Goal: Information Seeking & Learning: Learn about a topic

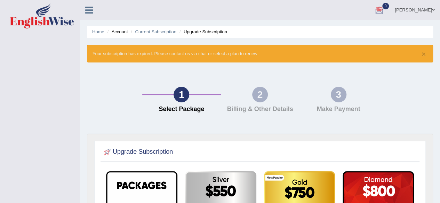
click at [394, 5] on link "[PERSON_NAME]" at bounding box center [414, 9] width 50 height 18
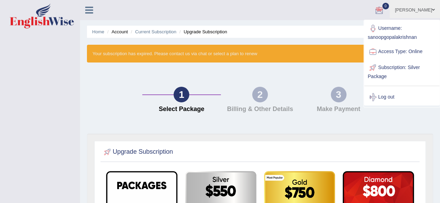
click at [79, 102] on div "Toggle navigation Sanoop Gopalakrishnan Toggle navigation Username: sanoopgopal…" at bounding box center [220, 191] width 440 height 382
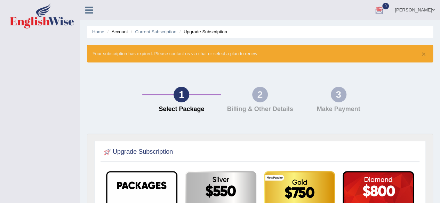
click at [199, 27] on ul "Home Account Current Subscription Upgrade Subscription" at bounding box center [260, 32] width 346 height 12
click at [199, 29] on li "Upgrade Subscription" at bounding box center [202, 32] width 49 height 7
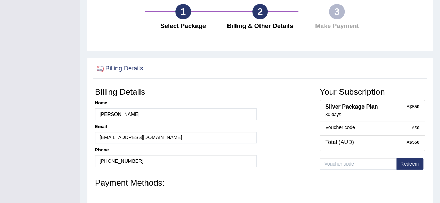
scroll to position [81, 0]
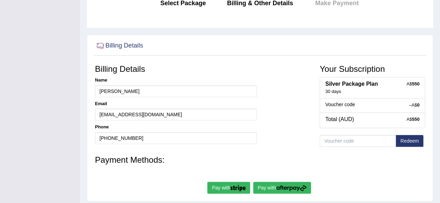
click at [412, 140] on button "Redeem" at bounding box center [409, 141] width 27 height 12
click at [408, 140] on button "Redeem" at bounding box center [409, 141] width 27 height 12
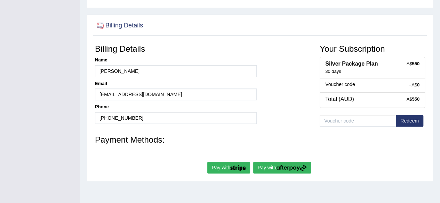
scroll to position [96, 0]
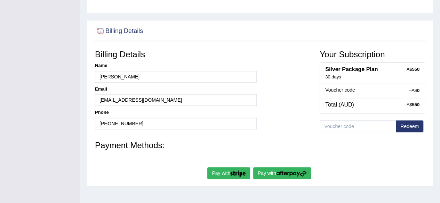
click at [407, 123] on button "Redeem" at bounding box center [409, 127] width 27 height 12
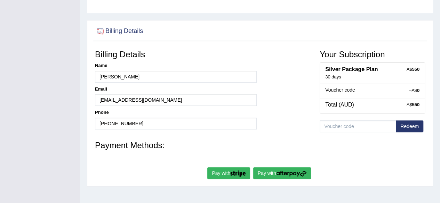
click at [407, 123] on button "Redeem" at bounding box center [409, 127] width 27 height 12
click at [410, 126] on button "Redeem" at bounding box center [409, 127] width 27 height 12
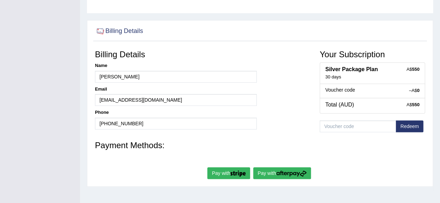
click at [410, 126] on button "Redeem" at bounding box center [409, 127] width 27 height 12
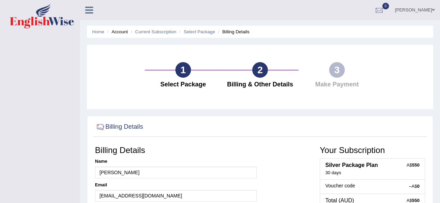
click at [156, 28] on ul "Home Account Current Subscription Select Package Billing Details" at bounding box center [260, 32] width 346 height 12
click at [155, 30] on link "Current Subscription" at bounding box center [155, 31] width 41 height 5
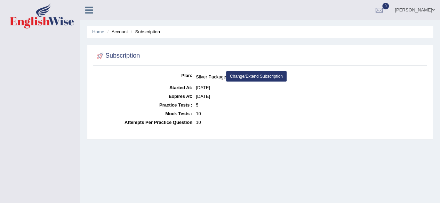
click at [100, 34] on li "Home" at bounding box center [98, 32] width 12 height 7
click at [99, 33] on li "Home" at bounding box center [98, 32] width 12 height 7
click at [99, 33] on link "Home" at bounding box center [98, 31] width 12 height 5
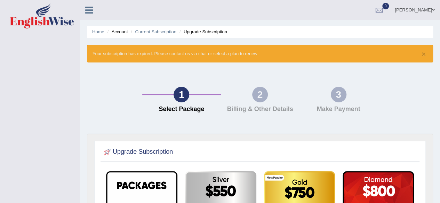
click at [87, 10] on icon at bounding box center [89, 10] width 8 height 9
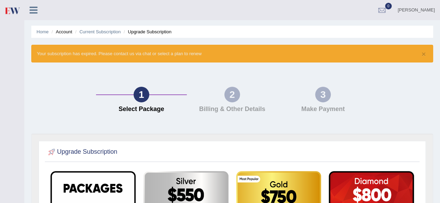
click at [35, 11] on icon at bounding box center [34, 10] width 8 height 9
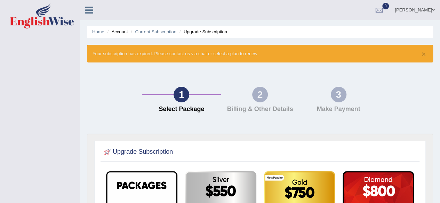
click at [87, 12] on icon at bounding box center [89, 10] width 8 height 9
click at [99, 32] on link "Home" at bounding box center [98, 31] width 12 height 5
click at [100, 30] on link "Home" at bounding box center [98, 31] width 12 height 5
click at [405, 9] on link "[PERSON_NAME]" at bounding box center [414, 9] width 50 height 18
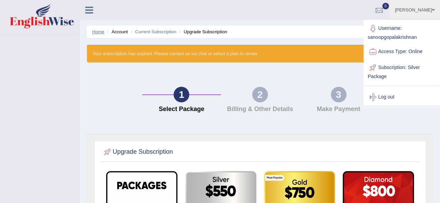
click at [100, 32] on link "Home" at bounding box center [98, 31] width 12 height 5
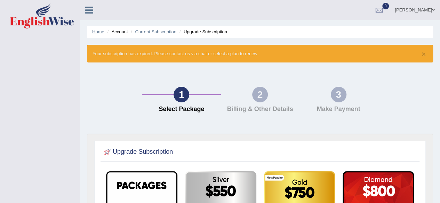
click at [100, 32] on link "Home" at bounding box center [98, 31] width 12 height 5
click at [89, 9] on icon at bounding box center [89, 10] width 8 height 9
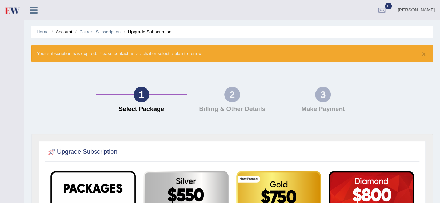
click at [36, 9] on icon at bounding box center [34, 10] width 8 height 9
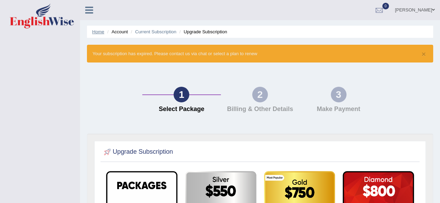
click at [99, 33] on link "Home" at bounding box center [98, 31] width 12 height 5
click at [91, 10] on icon at bounding box center [89, 10] width 8 height 9
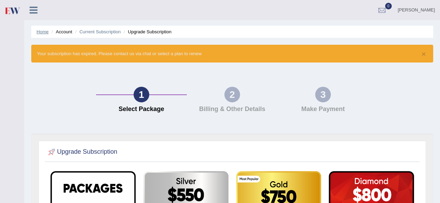
click at [44, 31] on link "Home" at bounding box center [43, 31] width 12 height 5
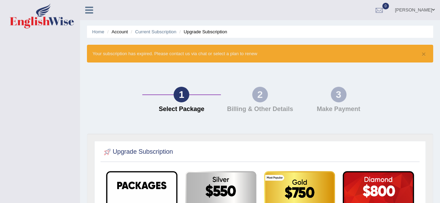
click at [410, 11] on link "[PERSON_NAME]" at bounding box center [414, 9] width 50 height 18
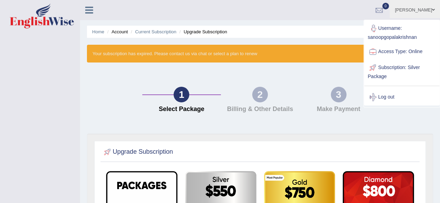
click at [411, 6] on link "[PERSON_NAME]" at bounding box center [414, 9] width 50 height 18
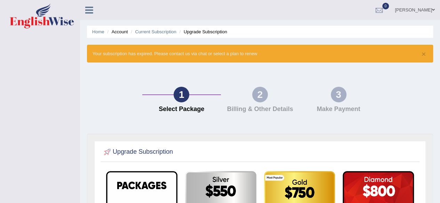
click at [202, 55] on div "× Your subscription has expired. Please contact us via chat or select a plan to…" at bounding box center [260, 54] width 346 height 18
click at [169, 55] on div "× Your subscription has expired. Please contact us via chat or select a plan to…" at bounding box center [260, 54] width 346 height 18
click at [197, 52] on div "× Your subscription has expired. Please contact us via chat or select a plan to…" at bounding box center [260, 54] width 346 height 18
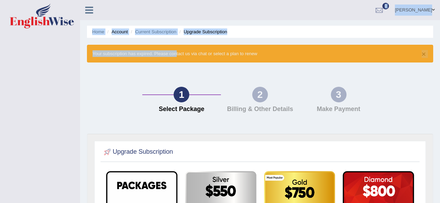
drag, startPoint x: 172, startPoint y: 55, endPoint x: 92, endPoint y: 11, distance: 90.2
click at [92, 11] on div "Toggle navigation Sanoop Gopalakrishnan Toggle navigation Username: sanoopgopal…" at bounding box center [220, 191] width 440 height 382
click at [92, 11] on icon at bounding box center [89, 10] width 8 height 9
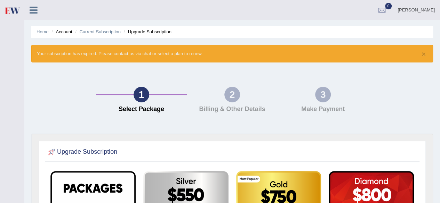
click at [37, 14] on icon at bounding box center [34, 10] width 8 height 9
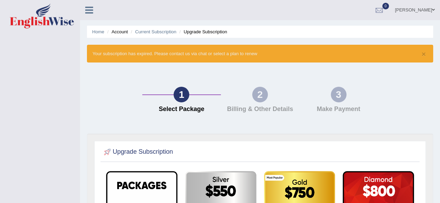
click at [89, 10] on icon at bounding box center [89, 10] width 8 height 9
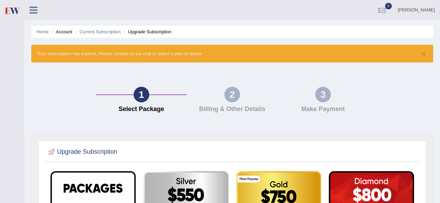
click at [35, 8] on icon at bounding box center [34, 10] width 8 height 9
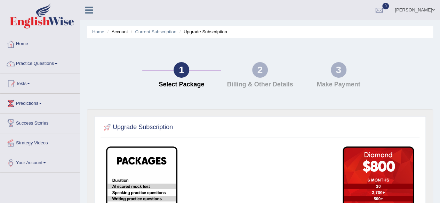
click at [26, 42] on link "Home" at bounding box center [39, 42] width 79 height 17
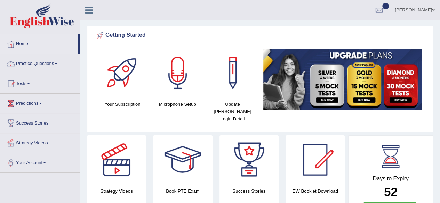
click at [130, 103] on h4 "Your Subscription" at bounding box center [122, 104] width 48 height 7
drag, startPoint x: 121, startPoint y: 106, endPoint x: 118, endPoint y: 83, distance: 23.5
click at [118, 83] on div "Your Subscription" at bounding box center [122, 78] width 48 height 59
click at [118, 83] on div at bounding box center [122, 73] width 49 height 49
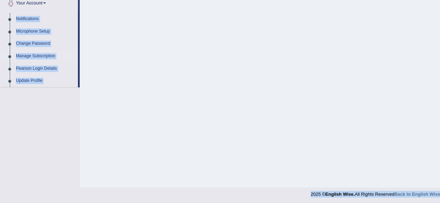
scroll to position [161, 0]
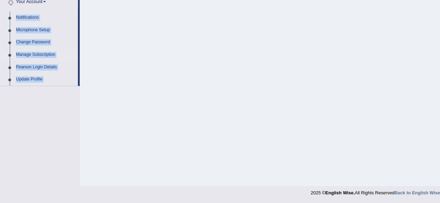
drag, startPoint x: 80, startPoint y: 165, endPoint x: 276, endPoint y: 98, distance: 207.3
click at [276, 98] on div "Toggle navigation Home Practice Questions Speaking Practice Read Aloud Repeat S…" at bounding box center [220, 20] width 440 height 362
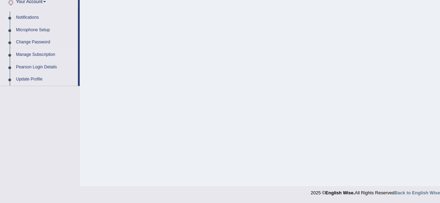
click at [276, 98] on div "Home Account Subscription Subscription Plan: Diamond Package Change/Extend Subs…" at bounding box center [260, 13] width 360 height 348
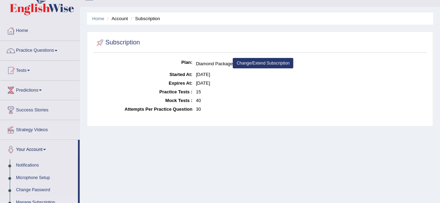
scroll to position [0, 0]
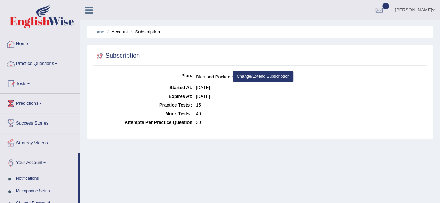
click at [20, 43] on link "Home" at bounding box center [39, 42] width 79 height 17
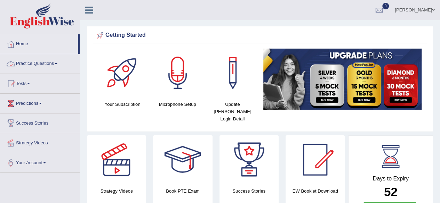
click at [40, 63] on link "Practice Questions" at bounding box center [39, 62] width 79 height 17
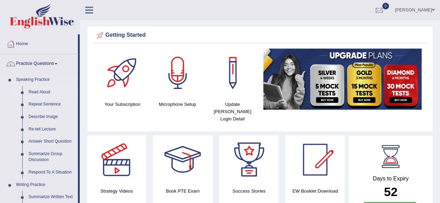
click at [41, 91] on link "Read Aloud" at bounding box center [51, 92] width 52 height 13
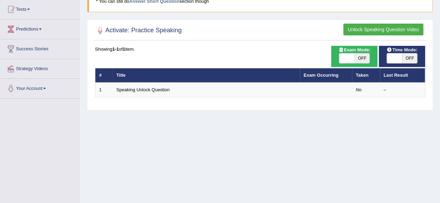
scroll to position [77, 0]
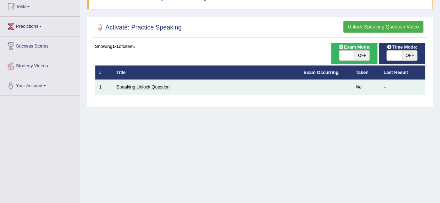
click at [127, 84] on link "Speaking Unlock Question" at bounding box center [142, 86] width 53 height 5
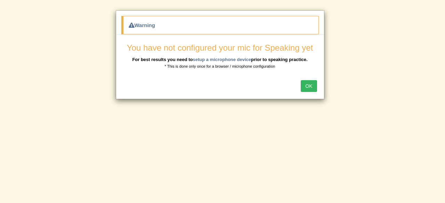
click at [311, 87] on button "OK" at bounding box center [309, 86] width 16 height 12
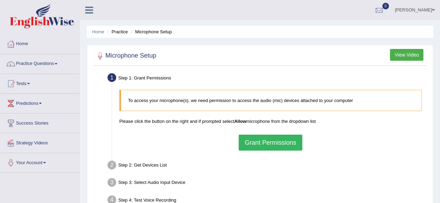
click at [266, 140] on button "Grant Permissions" at bounding box center [269, 143] width 63 height 16
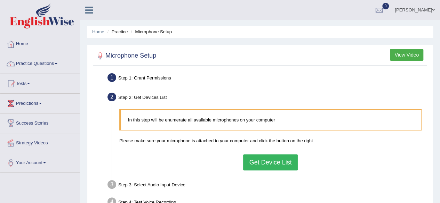
click at [271, 162] on button "Get Device List" at bounding box center [270, 163] width 54 height 16
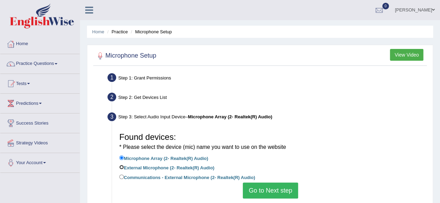
click at [121, 167] on input "External Microphone (2- Realtek(R) Audio)" at bounding box center [121, 167] width 5 height 5
radio input "true"
click at [122, 157] on input "Microphone Array (2- Realtek(R) Audio)" at bounding box center [121, 158] width 5 height 5
radio input "true"
click at [277, 185] on button "Go to Next step" at bounding box center [270, 191] width 55 height 16
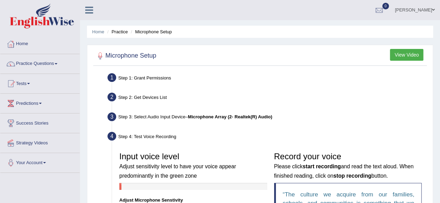
drag, startPoint x: 438, startPoint y: 104, endPoint x: 442, endPoint y: 99, distance: 5.9
click at [439, 99] on html "Toggle navigation Home Practice Questions Speaking Practice Read Aloud Repeat S…" at bounding box center [220, 101] width 440 height 203
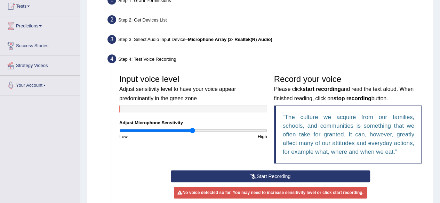
scroll to position [77, 0]
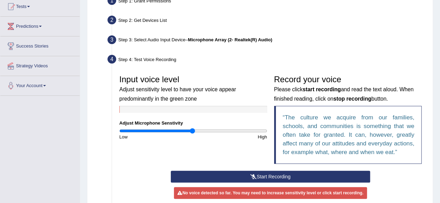
click at [285, 175] on button "Start Recording" at bounding box center [270, 177] width 199 height 12
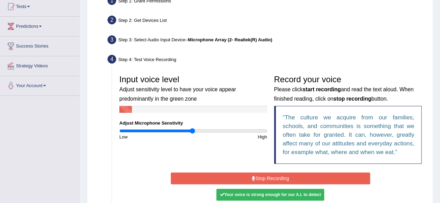
click at [285, 175] on button "Stop Recording" at bounding box center [270, 179] width 199 height 12
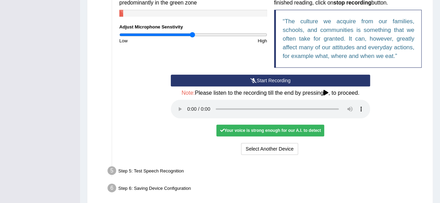
scroll to position [188, 0]
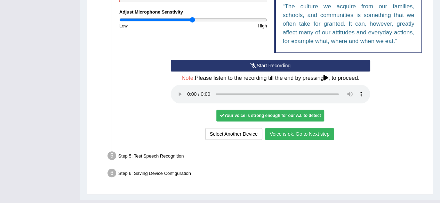
click at [298, 129] on button "Voice is ok. Go to Next step" at bounding box center [299, 134] width 69 height 12
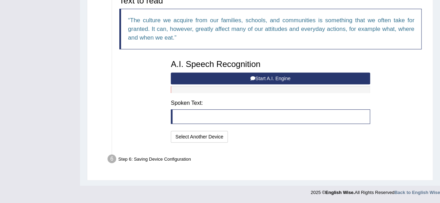
scroll to position [174, 0]
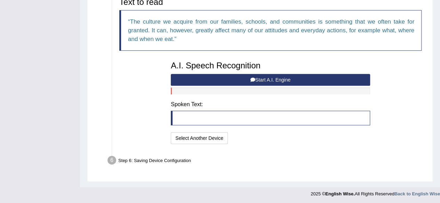
click at [295, 78] on button "Start A.I. Engine" at bounding box center [270, 80] width 199 height 12
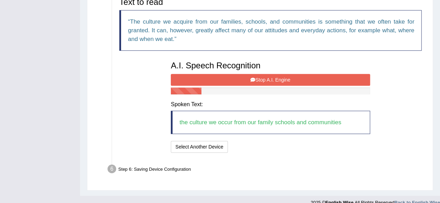
click at [269, 81] on button "Stop A.I. Engine" at bounding box center [270, 80] width 199 height 12
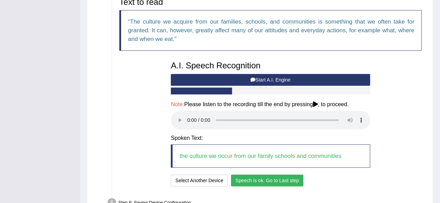
click at [275, 179] on button "Speech is ok. Go to Last step" at bounding box center [267, 181] width 73 height 12
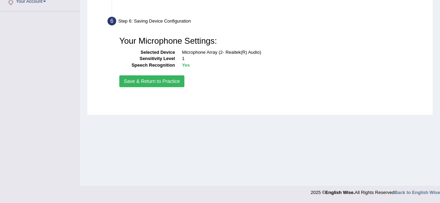
scroll to position [161, 0]
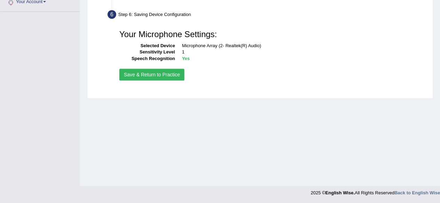
click at [161, 73] on button "Save & Return to Practice" at bounding box center [151, 75] width 65 height 12
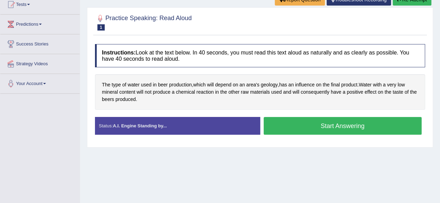
scroll to position [83, 0]
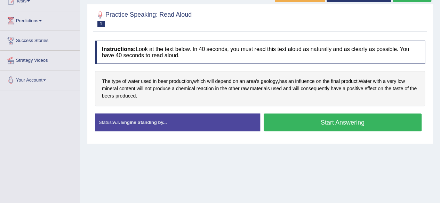
click at [324, 122] on button "Start Answering" at bounding box center [343, 123] width 158 height 18
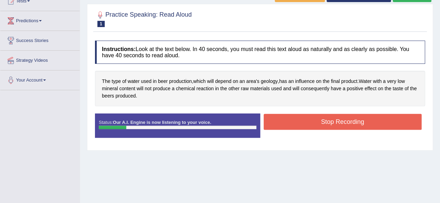
click at [324, 122] on button "Stop Recording" at bounding box center [343, 122] width 158 height 16
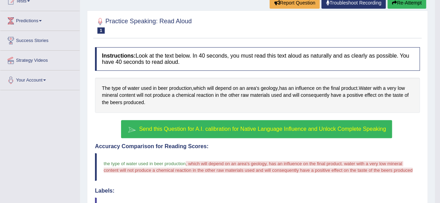
click at [241, 127] on span "Send this Question for A.I. calibration for Native Language Influence and Unloc…" at bounding box center [262, 129] width 247 height 6
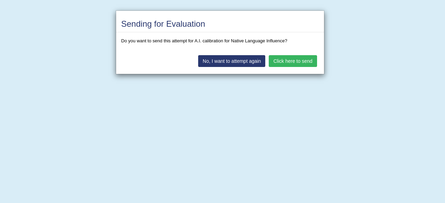
click at [294, 57] on button "Click here to send" at bounding box center [293, 61] width 48 height 12
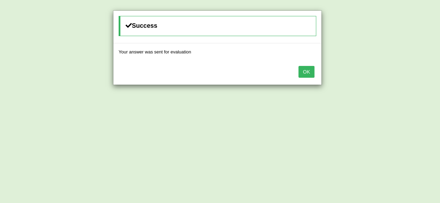
click at [307, 71] on button "OK" at bounding box center [306, 72] width 16 height 12
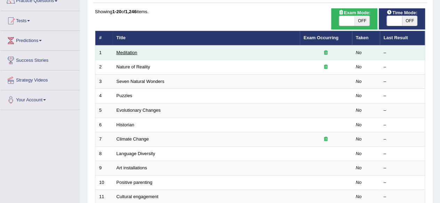
click at [131, 51] on link "Meditation" at bounding box center [126, 52] width 21 height 5
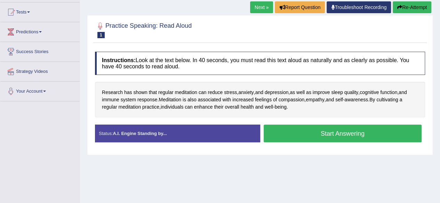
scroll to position [75, 0]
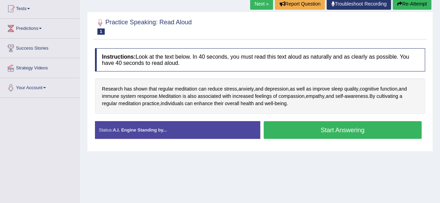
click at [439, 73] on html "Toggle navigation Home Practice Questions Speaking Practice Read Aloud Repeat S…" at bounding box center [220, 26] width 440 height 203
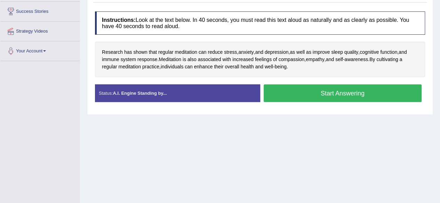
scroll to position [112, 0]
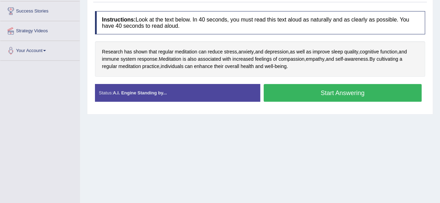
click at [341, 92] on button "Start Answering" at bounding box center [343, 93] width 158 height 18
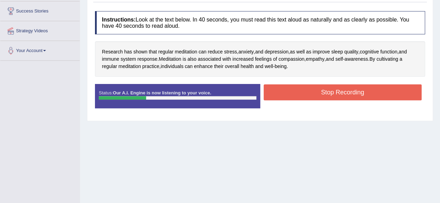
click at [341, 92] on button "Stop Recording" at bounding box center [343, 92] width 158 height 16
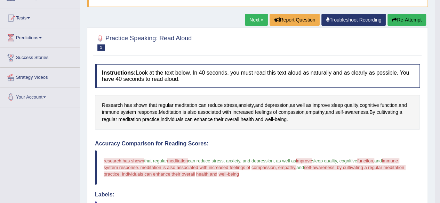
scroll to position [66, 0]
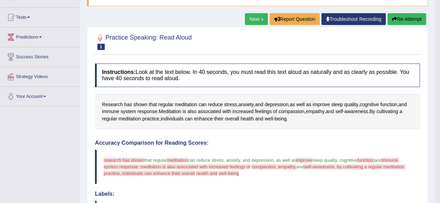
click at [409, 16] on button "Re-Attempt" at bounding box center [406, 19] width 39 height 12
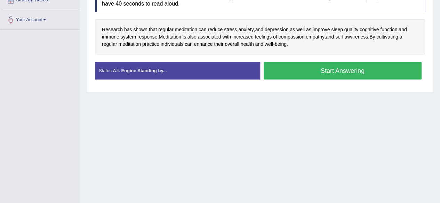
scroll to position [143, 0]
click at [343, 70] on button "Start Answering" at bounding box center [343, 71] width 158 height 18
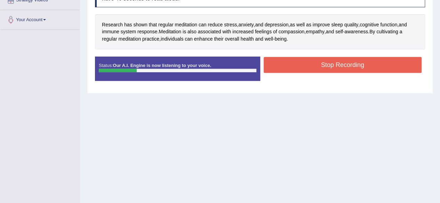
click at [343, 70] on button "Stop Recording" at bounding box center [343, 65] width 158 height 16
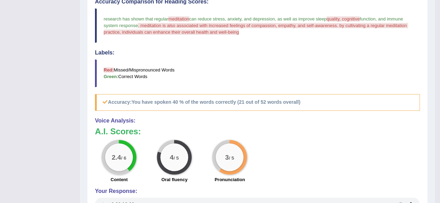
scroll to position [33, 0]
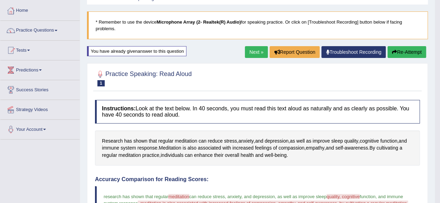
click at [253, 48] on link "Next »" at bounding box center [256, 52] width 23 height 12
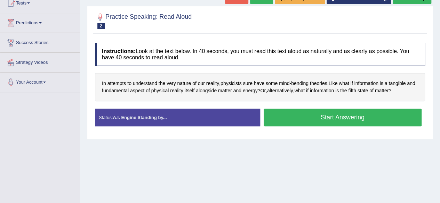
click at [330, 113] on button "Start Answering" at bounding box center [343, 118] width 158 height 18
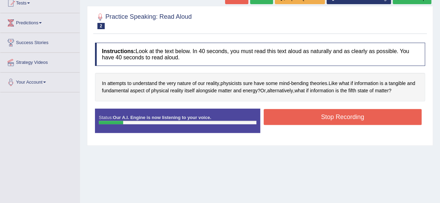
click at [330, 113] on button "Stop Recording" at bounding box center [343, 117] width 158 height 16
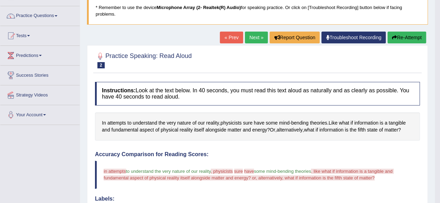
scroll to position [52, 0]
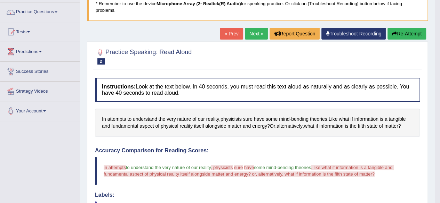
click at [259, 32] on link "Next »" at bounding box center [256, 34] width 23 height 12
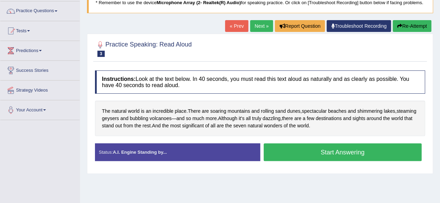
click at [335, 151] on button "Start Answering" at bounding box center [343, 153] width 158 height 18
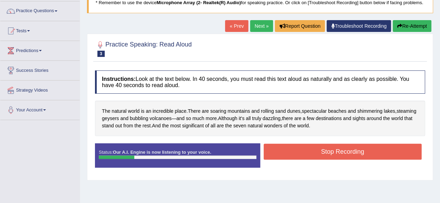
click at [335, 151] on button "Stop Recording" at bounding box center [343, 152] width 158 height 16
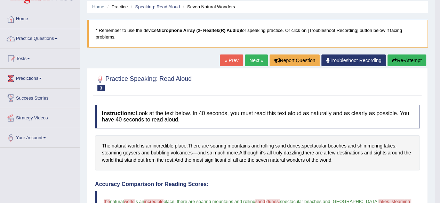
scroll to position [23, 0]
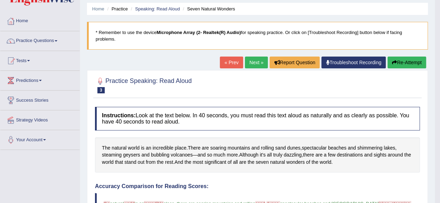
click at [252, 62] on link "Next »" at bounding box center [256, 63] width 23 height 12
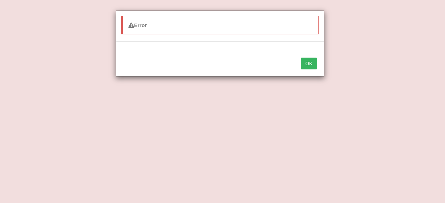
click at [309, 63] on button "OK" at bounding box center [309, 64] width 16 height 12
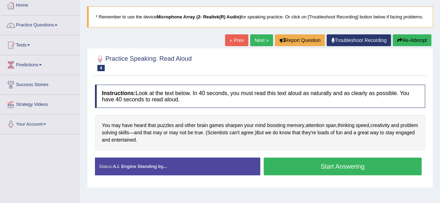
click at [332, 162] on button "Start Answering" at bounding box center [343, 167] width 158 height 18
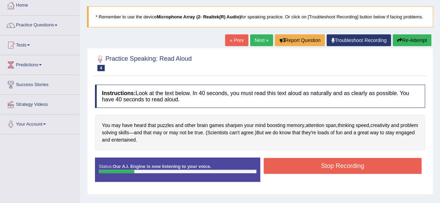
click at [332, 162] on button "Stop Recording" at bounding box center [343, 166] width 158 height 16
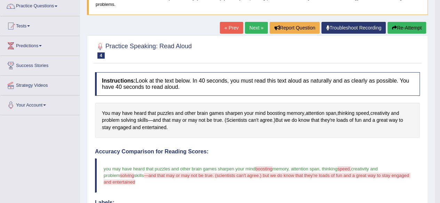
scroll to position [58, 0]
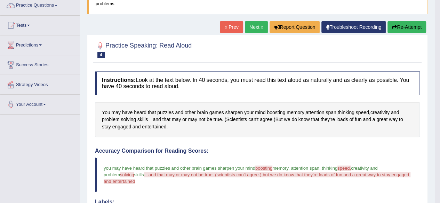
click at [258, 27] on link "Next »" at bounding box center [256, 27] width 23 height 12
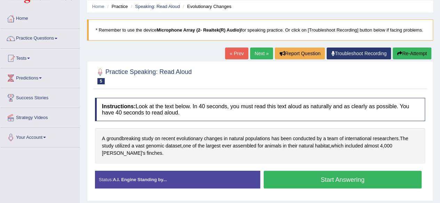
click at [318, 177] on button "Start Answering" at bounding box center [343, 180] width 158 height 18
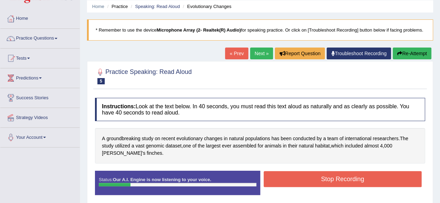
click at [318, 177] on button "Stop Recording" at bounding box center [343, 179] width 158 height 16
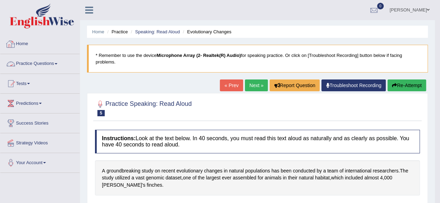
click at [37, 63] on link "Practice Questions" at bounding box center [39, 62] width 79 height 17
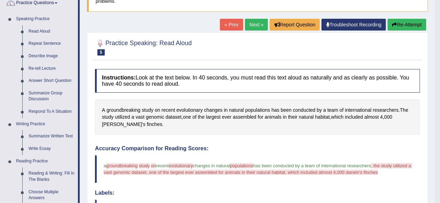
scroll to position [62, 0]
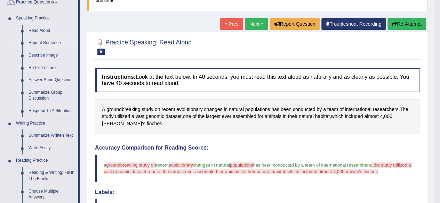
click at [53, 42] on link "Repeat Sentence" at bounding box center [51, 43] width 52 height 13
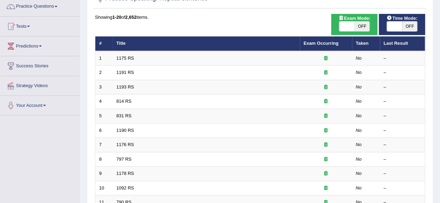
scroll to position [62, 0]
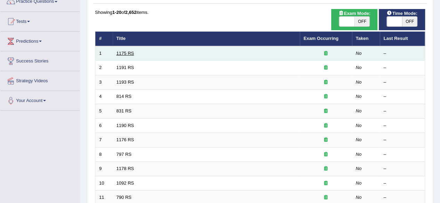
click at [127, 53] on link "1175 RS" at bounding box center [125, 53] width 18 height 5
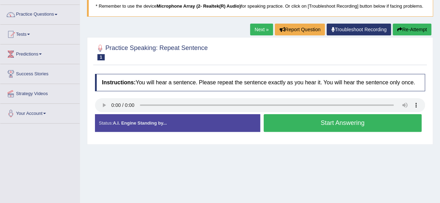
scroll to position [50, 0]
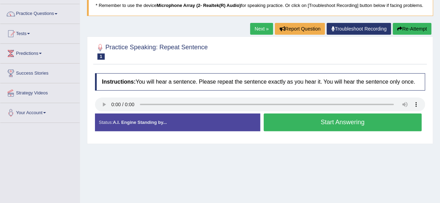
drag, startPoint x: 444, startPoint y: 43, endPoint x: 441, endPoint y: 66, distance: 23.2
click at [439, 66] on html "Toggle navigation Home Practice Questions Speaking Practice Read Aloud Repeat S…" at bounding box center [220, 51] width 440 height 203
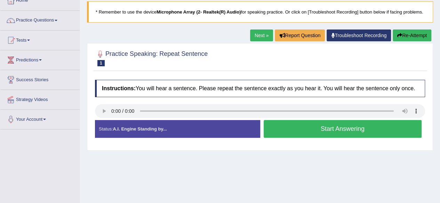
click at [314, 127] on button "Start Answering" at bounding box center [343, 129] width 158 height 18
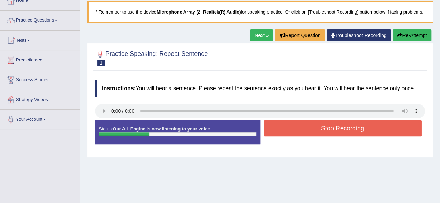
click at [336, 130] on button "Stop Recording" at bounding box center [343, 129] width 158 height 16
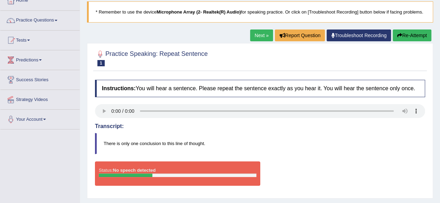
click at [415, 32] on button "Re-Attempt" at bounding box center [411, 36] width 39 height 12
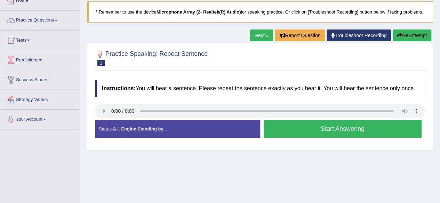
click at [310, 125] on button "Start Answering" at bounding box center [343, 129] width 158 height 18
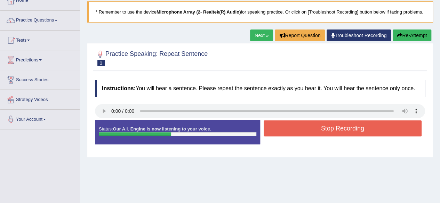
click at [310, 125] on button "Stop Recording" at bounding box center [343, 129] width 158 height 16
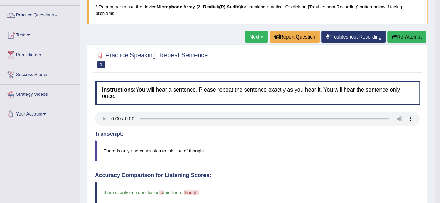
scroll to position [50, 0]
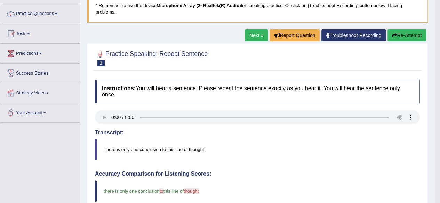
click at [252, 32] on link "Next »" at bounding box center [256, 36] width 23 height 12
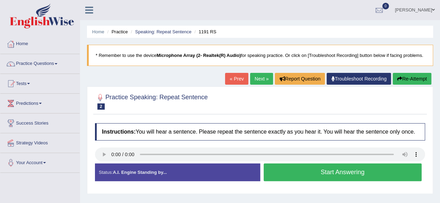
click at [289, 168] on button "Start Answering" at bounding box center [343, 173] width 158 height 18
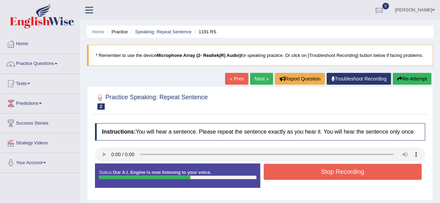
click at [289, 168] on button "Stop Recording" at bounding box center [343, 172] width 158 height 16
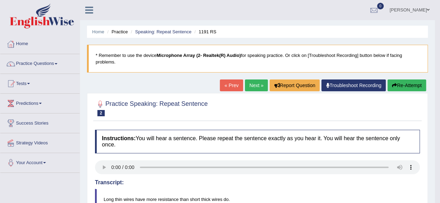
click at [252, 82] on link "Next »" at bounding box center [256, 86] width 23 height 12
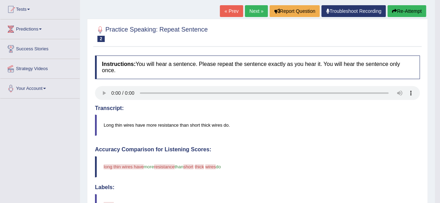
scroll to position [75, 0]
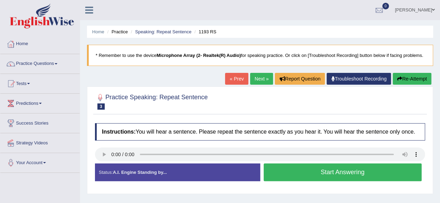
click at [330, 171] on button "Start Answering" at bounding box center [343, 173] width 158 height 18
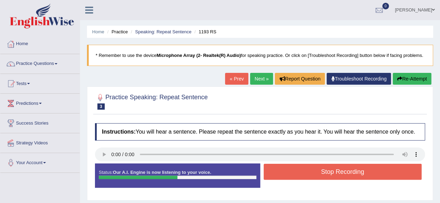
click at [330, 171] on button "Stop Recording" at bounding box center [343, 172] width 158 height 16
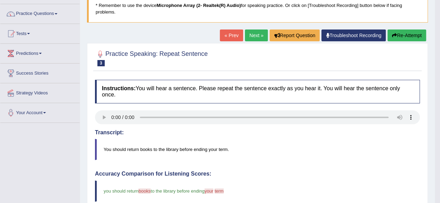
scroll to position [48, 0]
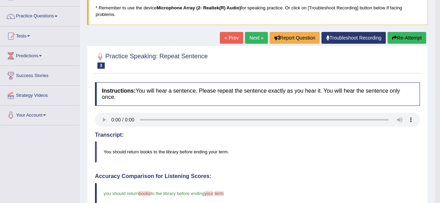
click at [252, 35] on link "Next »" at bounding box center [256, 38] width 23 height 12
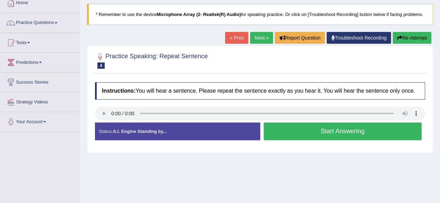
scroll to position [44, 0]
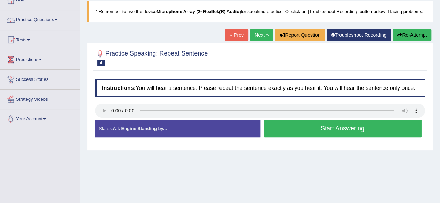
click at [307, 128] on button "Start Answering" at bounding box center [343, 129] width 158 height 18
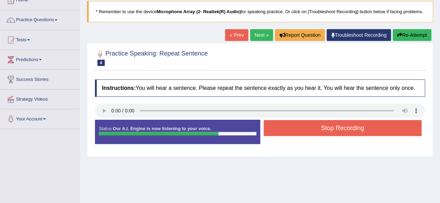
click at [307, 128] on button "Stop Recording" at bounding box center [343, 128] width 158 height 16
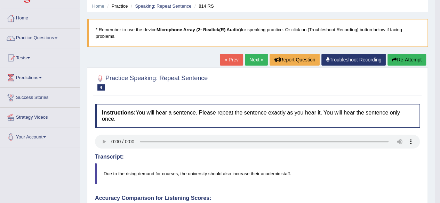
scroll to position [12, 0]
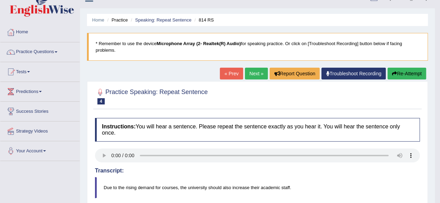
click at [254, 73] on link "Next »" at bounding box center [256, 74] width 23 height 12
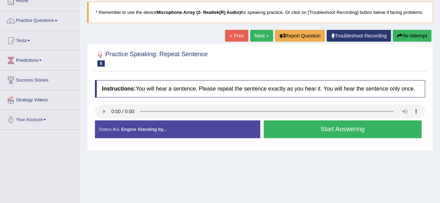
click at [315, 127] on button "Start Answering" at bounding box center [343, 130] width 158 height 18
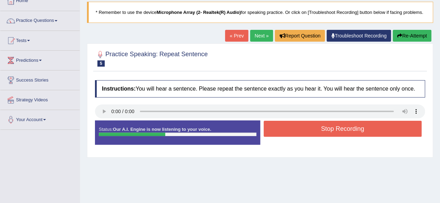
click at [315, 127] on button "Stop Recording" at bounding box center [343, 129] width 158 height 16
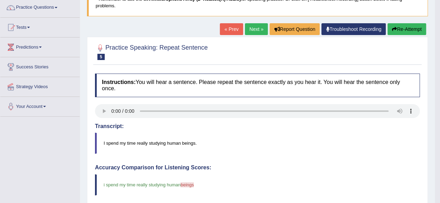
scroll to position [46, 0]
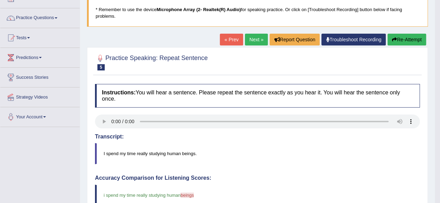
click at [248, 37] on link "Next »" at bounding box center [256, 40] width 23 height 12
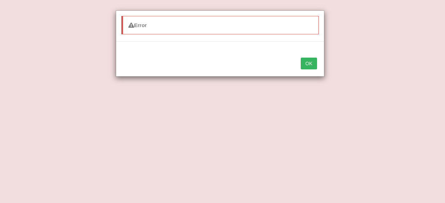
click at [312, 63] on button "OK" at bounding box center [309, 64] width 16 height 12
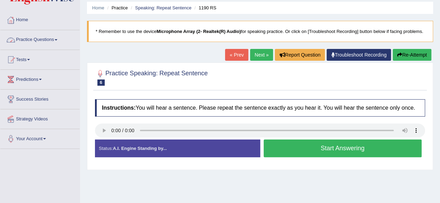
click at [55, 38] on link "Practice Questions" at bounding box center [39, 38] width 79 height 17
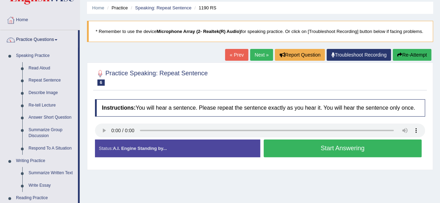
click at [80, 52] on div "Home Practice Speaking: Repeat Sentence 1190 RS * Remember to use the device Mi…" at bounding box center [260, 150] width 360 height 348
drag, startPoint x: 79, startPoint y: 52, endPoint x: 80, endPoint y: 58, distance: 5.7
click at [80, 58] on div "Toggle navigation Home Practice Questions Speaking Practice Read Aloud Repeat S…" at bounding box center [220, 157] width 440 height 362
click at [80, 58] on div "Home Practice Speaking: Repeat Sentence 1190 RS * Remember to use the device Mi…" at bounding box center [260, 150] width 360 height 348
drag, startPoint x: 80, startPoint y: 58, endPoint x: 80, endPoint y: 65, distance: 7.0
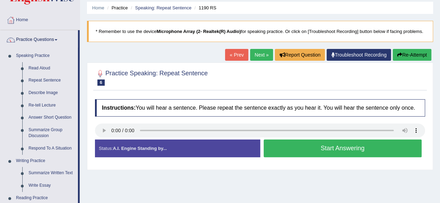
click at [80, 65] on div "Home Practice Speaking: Repeat Sentence 1190 RS * Remember to use the device Mi…" at bounding box center [260, 150] width 360 height 348
drag, startPoint x: 79, startPoint y: 65, endPoint x: 79, endPoint y: 77, distance: 12.2
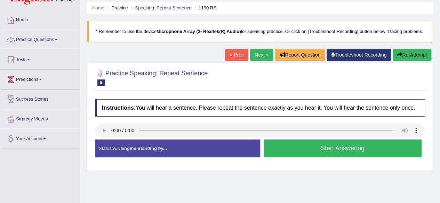
click at [49, 43] on link "Practice Questions" at bounding box center [39, 38] width 79 height 17
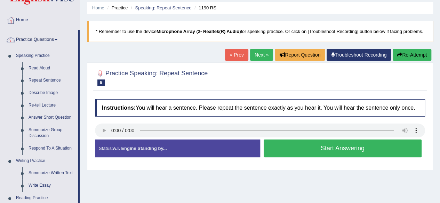
drag, startPoint x: 80, startPoint y: 51, endPoint x: 128, endPoint y: 68, distance: 51.4
click at [128, 68] on div "Toggle navigation Home Practice Questions Speaking Practice Read Aloud Repeat S…" at bounding box center [220, 157] width 440 height 362
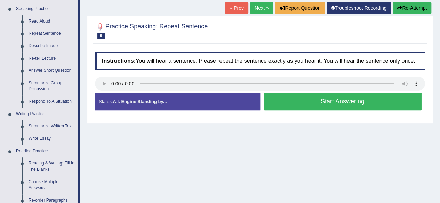
scroll to position [74, 0]
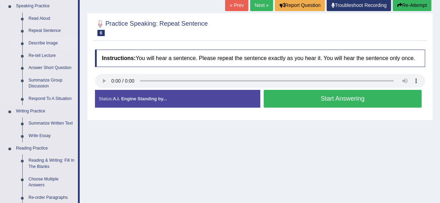
click at [39, 43] on link "Describe Image" at bounding box center [51, 43] width 52 height 13
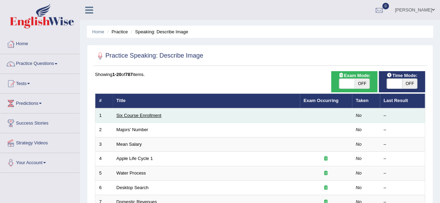
click at [131, 113] on link "Six Course Enrollment" at bounding box center [138, 115] width 45 height 5
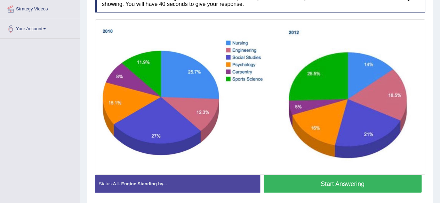
scroll to position [135, 0]
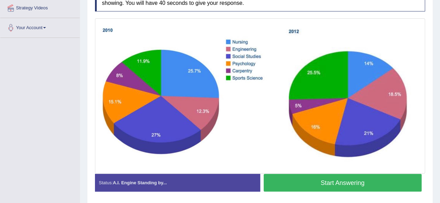
click at [345, 179] on button "Start Answering" at bounding box center [343, 183] width 158 height 18
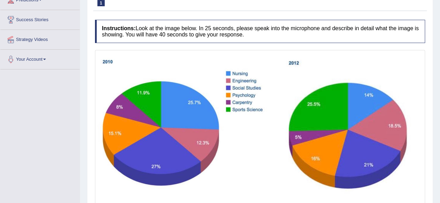
scroll to position [105, 0]
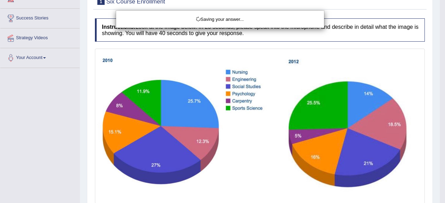
drag, startPoint x: 443, startPoint y: 76, endPoint x: 438, endPoint y: 71, distance: 7.1
click at [438, 71] on div "Saving your answer..." at bounding box center [222, 101] width 445 height 203
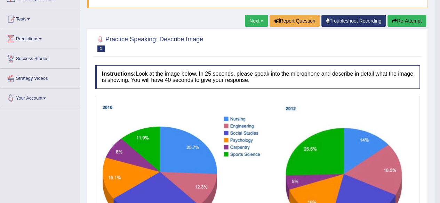
scroll to position [62, 0]
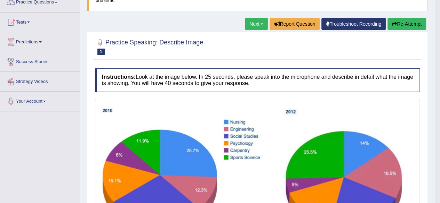
click at [251, 23] on link "Next »" at bounding box center [256, 24] width 23 height 12
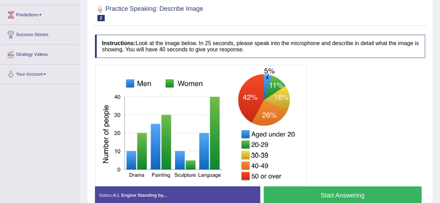
scroll to position [85, 0]
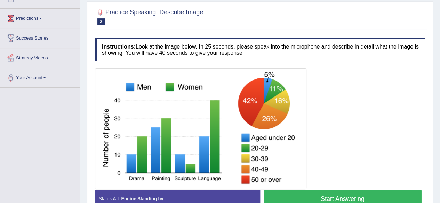
click at [338, 193] on button "Start Answering" at bounding box center [343, 199] width 158 height 18
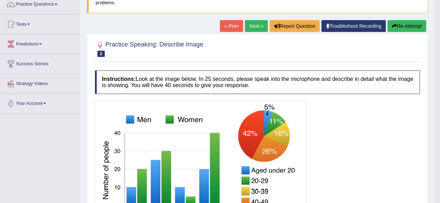
scroll to position [59, 0]
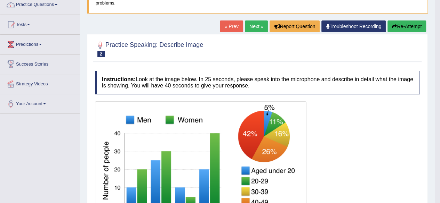
click at [253, 22] on link "Next »" at bounding box center [256, 27] width 23 height 12
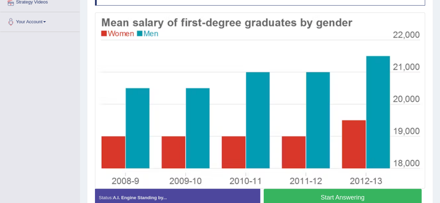
scroll to position [143, 0]
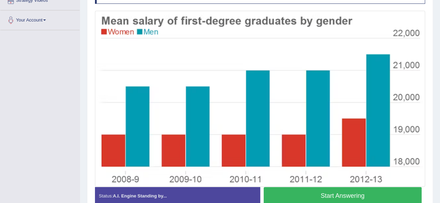
drag, startPoint x: 441, startPoint y: 50, endPoint x: 445, endPoint y: 121, distance: 71.7
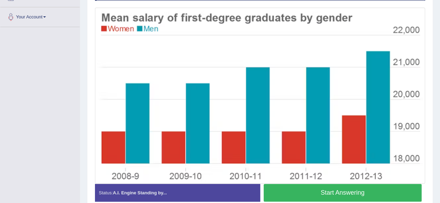
scroll to position [146, 0]
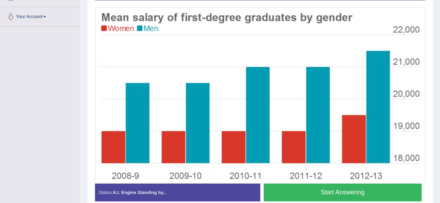
click at [345, 195] on button "Start Answering" at bounding box center [343, 193] width 158 height 18
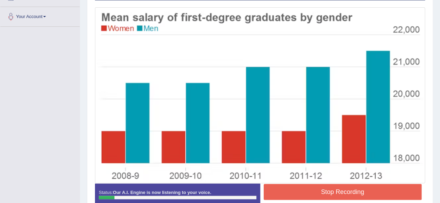
click at [335, 191] on button "Stop Recording" at bounding box center [343, 192] width 158 height 16
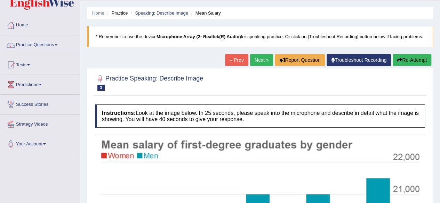
scroll to position [13, 0]
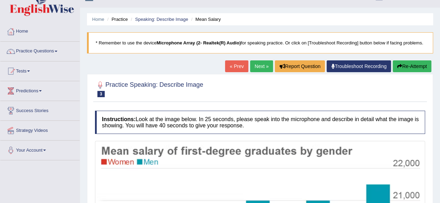
click at [404, 65] on button "Re-Attempt" at bounding box center [411, 66] width 39 height 12
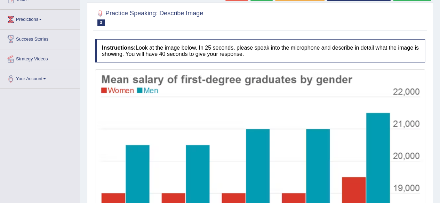
scroll to position [145, 0]
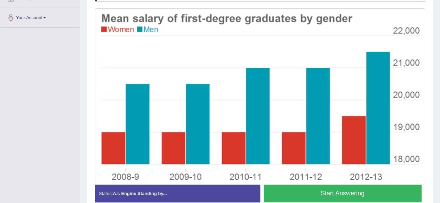
click at [354, 192] on button "Start Answering" at bounding box center [343, 194] width 158 height 18
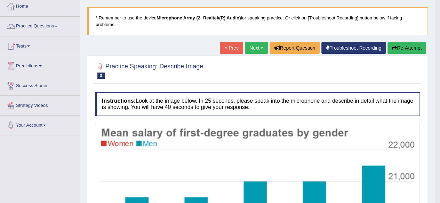
scroll to position [51, 0]
